Goal: Navigation & Orientation: Find specific page/section

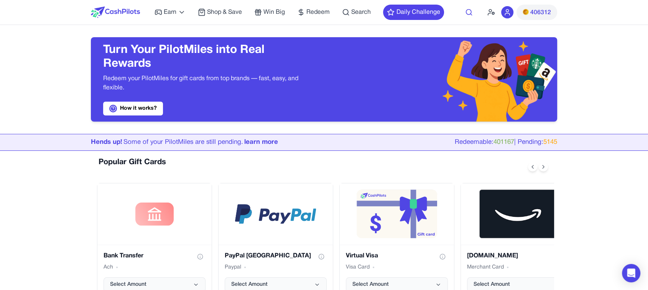
click at [469, 12] on icon at bounding box center [469, 12] width 8 height 8
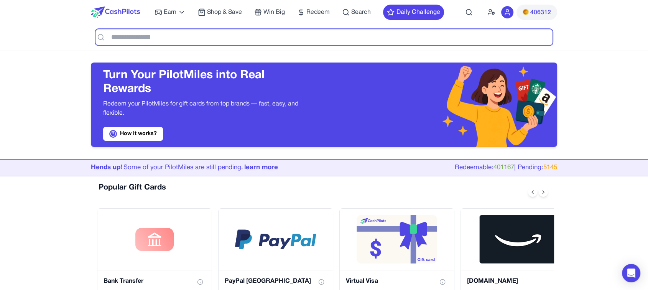
click at [277, 39] on input "text" at bounding box center [323, 37] width 457 height 16
type input "*****"
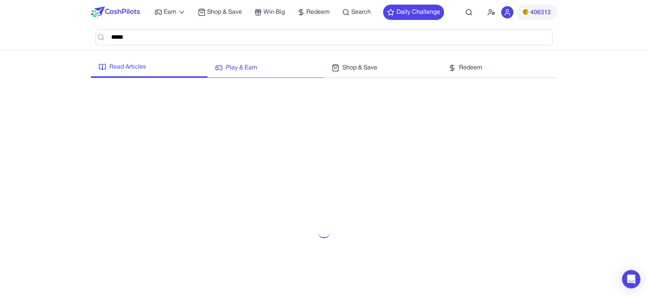
click at [239, 66] on span "Play & Earn" at bounding box center [241, 67] width 31 height 9
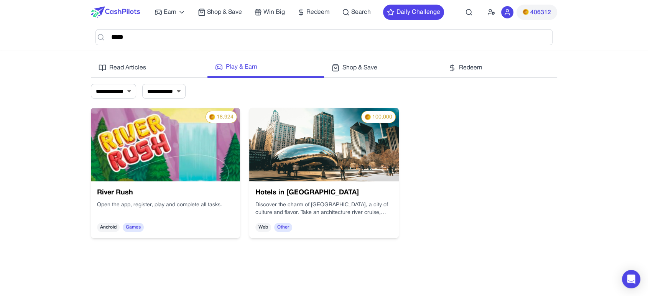
click at [155, 165] on img at bounding box center [165, 145] width 149 height 74
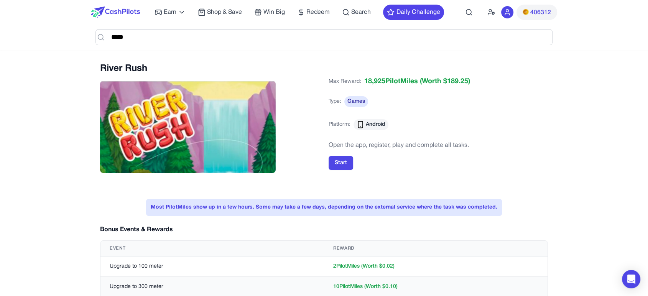
click at [502, 162] on div "Start" at bounding box center [438, 163] width 219 height 14
click at [500, 115] on div "Max Reward: 18,925 PilotMiles (Worth $ 189.25 ) Type: Games Platform: Android" at bounding box center [438, 107] width 219 height 63
click at [347, 7] on div "Earn Play Games Enjoy fun games and earn Try New App Test new app for rewards T…" at bounding box center [298, 12] width 289 height 25
click at [361, 17] on div "Earn Play Games Enjoy fun games and earn Try New App Test new app for rewards T…" at bounding box center [298, 12] width 289 height 25
click at [363, 10] on span "Search" at bounding box center [361, 12] width 20 height 9
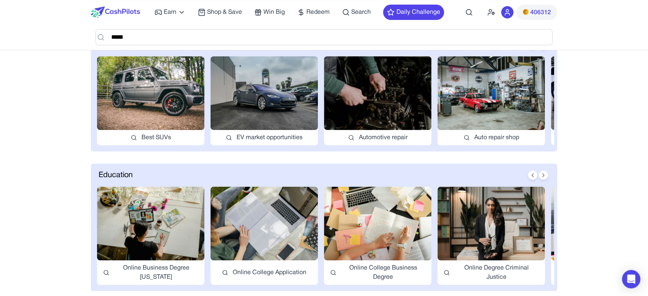
scroll to position [170, 0]
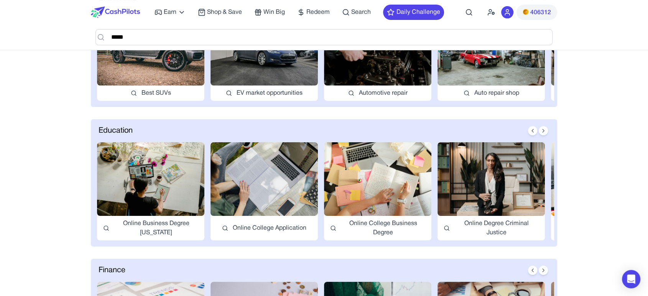
click at [169, 165] on img at bounding box center [150, 179] width 107 height 74
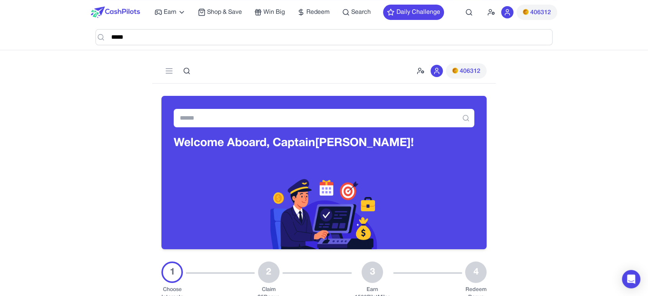
scroll to position [85, 0]
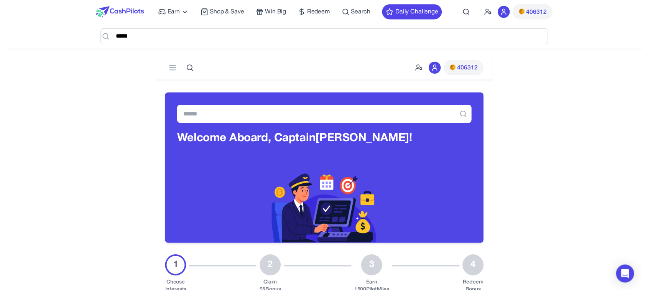
scroll to position [0, 0]
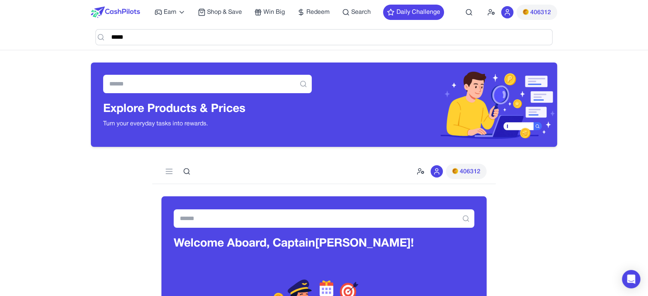
click at [408, 10] on button "Daily Challenge" at bounding box center [413, 12] width 61 height 15
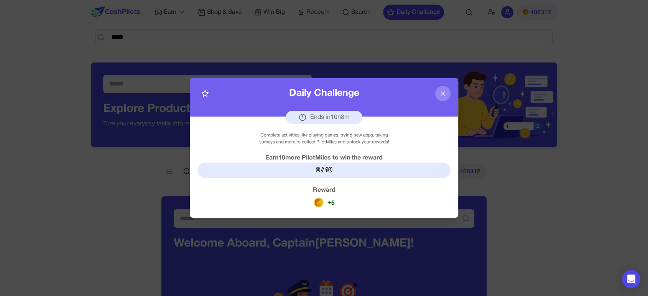
click at [326, 158] on div "Earn 10 more PilotMiles to win the reward" at bounding box center [323, 157] width 253 height 9
drag, startPoint x: 314, startPoint y: 170, endPoint x: 344, endPoint y: 168, distance: 30.0
click at [344, 168] on div "0 / 10" at bounding box center [323, 170] width 253 height 15
click at [313, 171] on div "0 / 10" at bounding box center [323, 170] width 253 height 15
drag, startPoint x: 312, startPoint y: 171, endPoint x: 357, endPoint y: 172, distance: 44.9
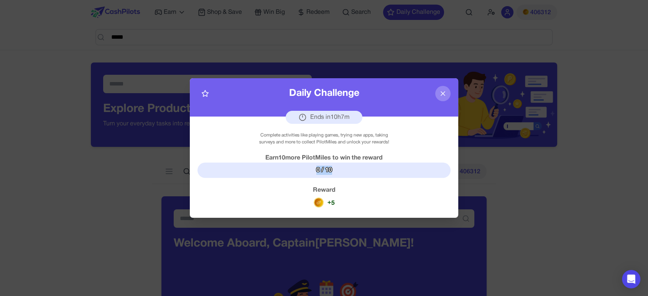
click at [357, 172] on div "0 / 10" at bounding box center [323, 170] width 253 height 15
click at [340, 172] on div "0 / 10" at bounding box center [323, 170] width 253 height 15
click at [442, 93] on icon at bounding box center [443, 94] width 8 height 8
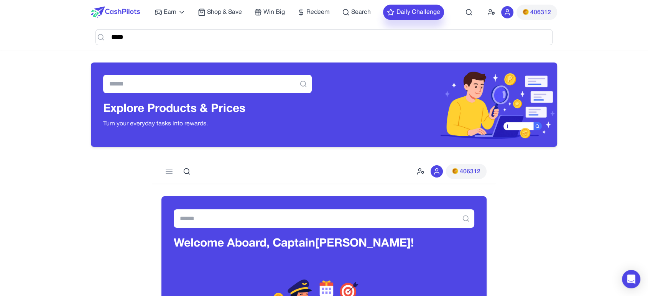
click at [437, 8] on button "Daily Challenge" at bounding box center [413, 12] width 61 height 15
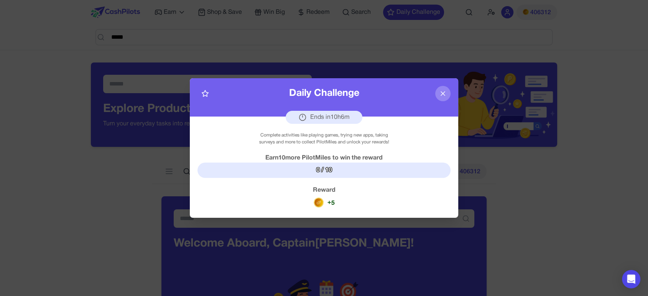
click at [560, 161] on div at bounding box center [324, 148] width 648 height 296
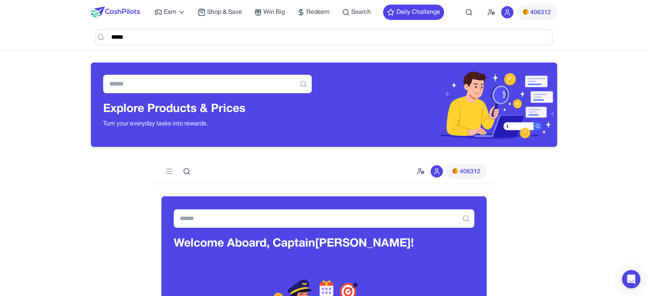
click at [313, 2] on div "Earn Play Games Enjoy fun games and earn Try New App Test new app for rewards T…" at bounding box center [298, 12] width 289 height 25
click at [316, 12] on span "Redeem" at bounding box center [317, 12] width 23 height 9
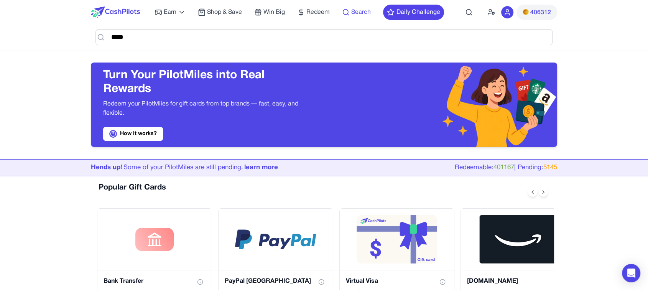
click at [347, 13] on icon at bounding box center [346, 12] width 8 height 8
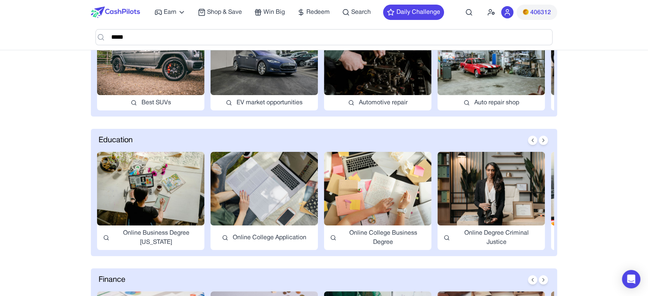
scroll to position [43, 0]
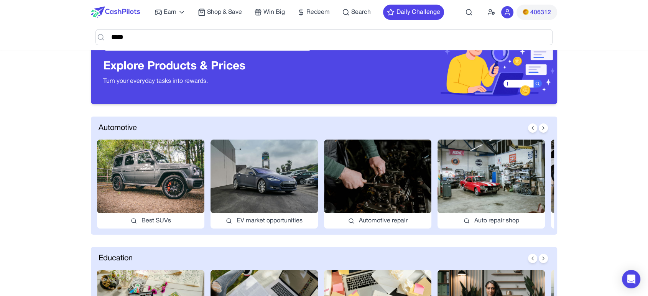
click at [139, 154] on img at bounding box center [150, 177] width 107 height 74
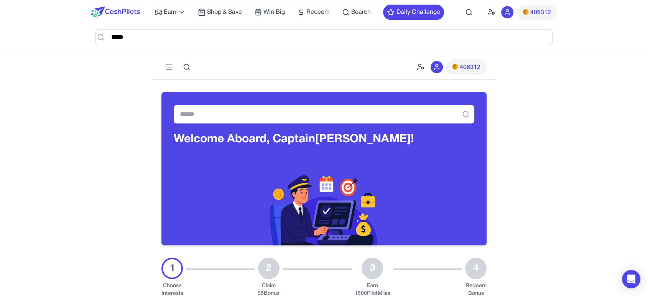
scroll to position [85, 0]
